Goal: Browse casually

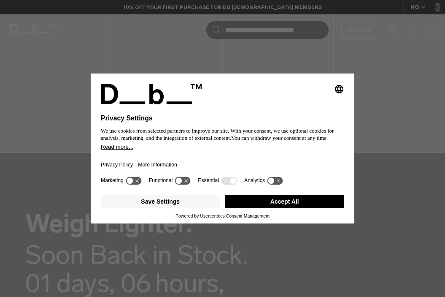
drag, startPoint x: 294, startPoint y: 205, endPoint x: 282, endPoint y: 196, distance: 14.5
click at [294, 205] on button "Accept All" at bounding box center [284, 202] width 119 height 14
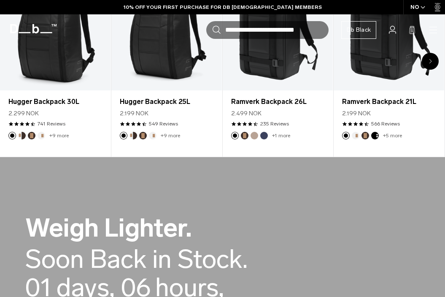
click at [283, 199] on div "Weigh Lighter. Back in Stock Today. Soon Back in Stock. 01 days, 06 hours, 16 m…" at bounding box center [222, 282] width 395 height 186
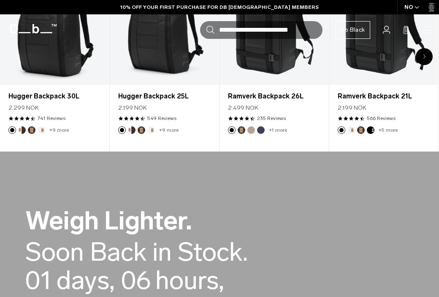
scroll to position [337, 0]
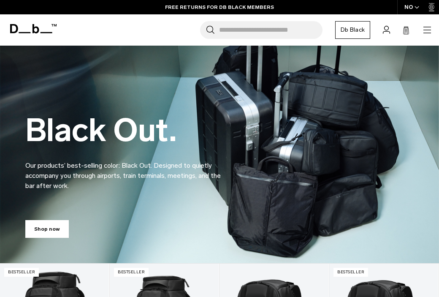
click at [406, 31] on icon at bounding box center [406, 30] width 7 height 8
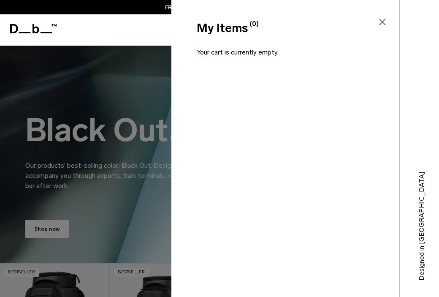
click at [118, 17] on header "Db Shop By Category All Products New Arrivals Bestsellers" at bounding box center [219, 29] width 439 height 31
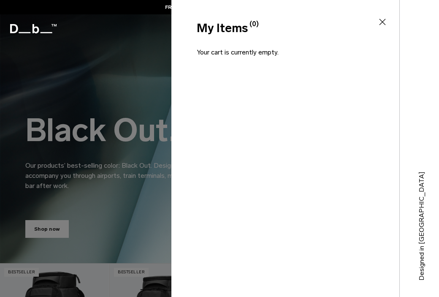
click at [381, 22] on icon at bounding box center [382, 22] width 10 height 10
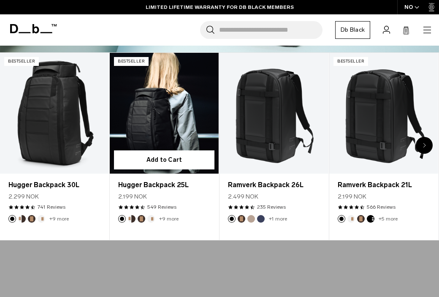
scroll to position [211, 0]
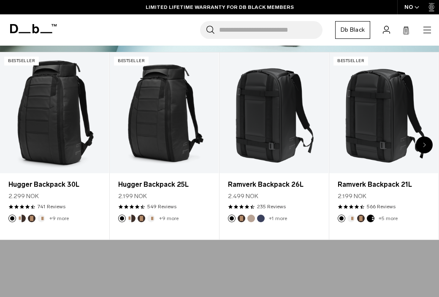
click at [424, 143] on icon "Next slide" at bounding box center [424, 145] width 2 height 4
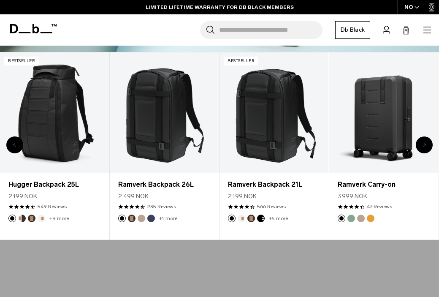
click at [424, 143] on icon "Next slide" at bounding box center [424, 145] width 2 height 4
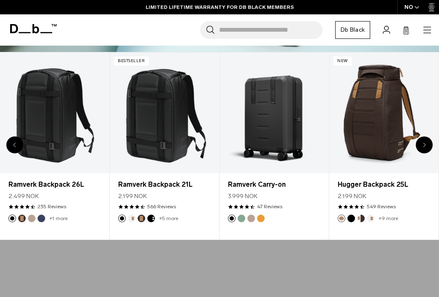
click at [424, 143] on icon "Next slide" at bounding box center [424, 145] width 2 height 4
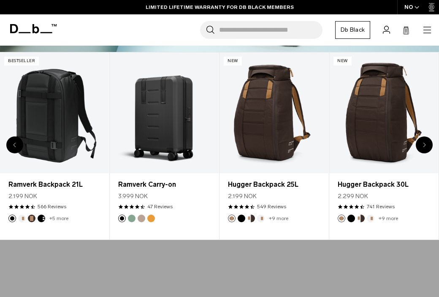
click at [424, 143] on icon "Next slide" at bounding box center [424, 145] width 2 height 4
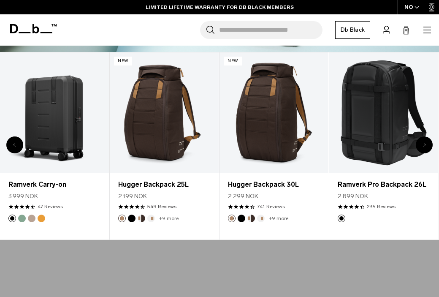
click at [424, 143] on icon "Next slide" at bounding box center [424, 145] width 2 height 4
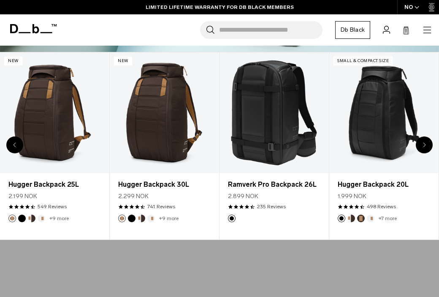
click at [424, 143] on icon "Next slide" at bounding box center [424, 145] width 2 height 4
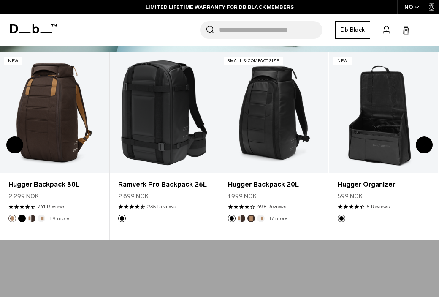
click at [424, 143] on icon "Next slide" at bounding box center [424, 145] width 2 height 4
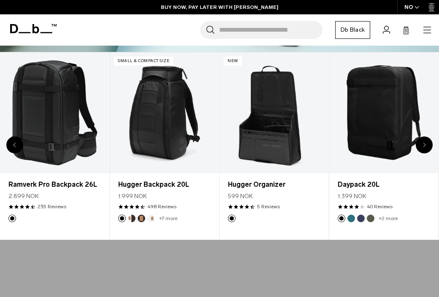
click at [424, 143] on icon "Next slide" at bounding box center [424, 145] width 2 height 4
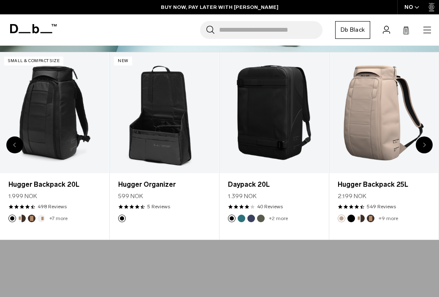
click at [424, 143] on icon "Next slide" at bounding box center [424, 145] width 2 height 4
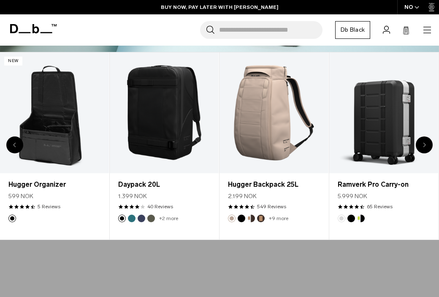
click at [424, 143] on icon "Next slide" at bounding box center [424, 145] width 2 height 4
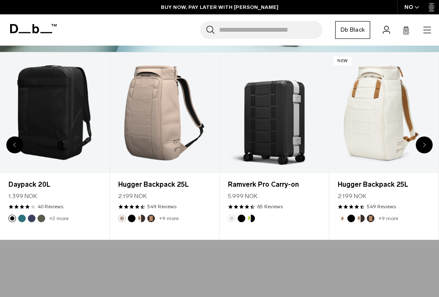
click at [424, 143] on icon "Next slide" at bounding box center [424, 145] width 2 height 4
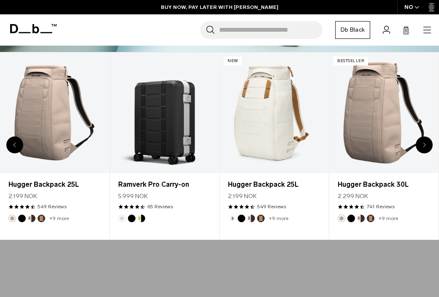
click at [424, 143] on icon "Next slide" at bounding box center [424, 145] width 2 height 4
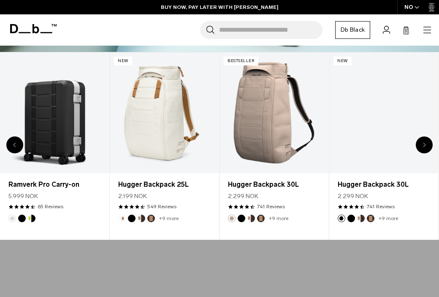
click at [424, 143] on icon "Next slide" at bounding box center [424, 145] width 2 height 4
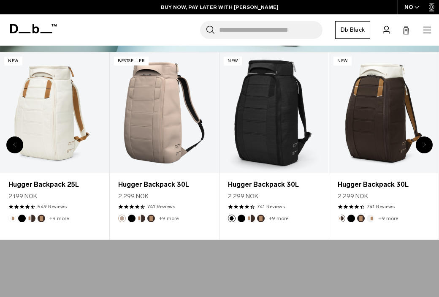
click at [424, 143] on icon "Next slide" at bounding box center [424, 145] width 2 height 4
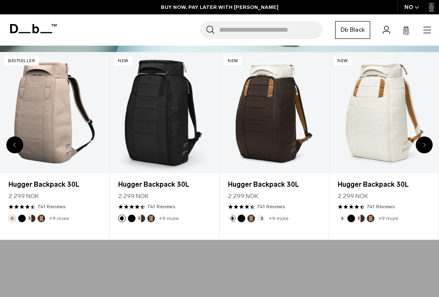
click at [424, 143] on icon "Next slide" at bounding box center [424, 145] width 2 height 4
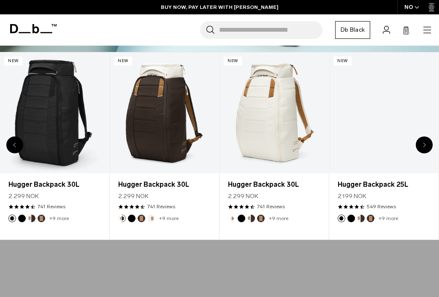
click at [424, 143] on icon "Next slide" at bounding box center [424, 145] width 2 height 4
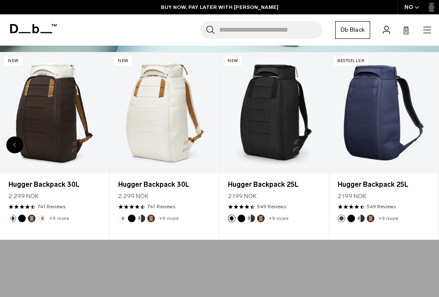
click at [424, 143] on link "Hugger Backpack 25L" at bounding box center [383, 112] width 109 height 121
